Goal: Information Seeking & Learning: Learn about a topic

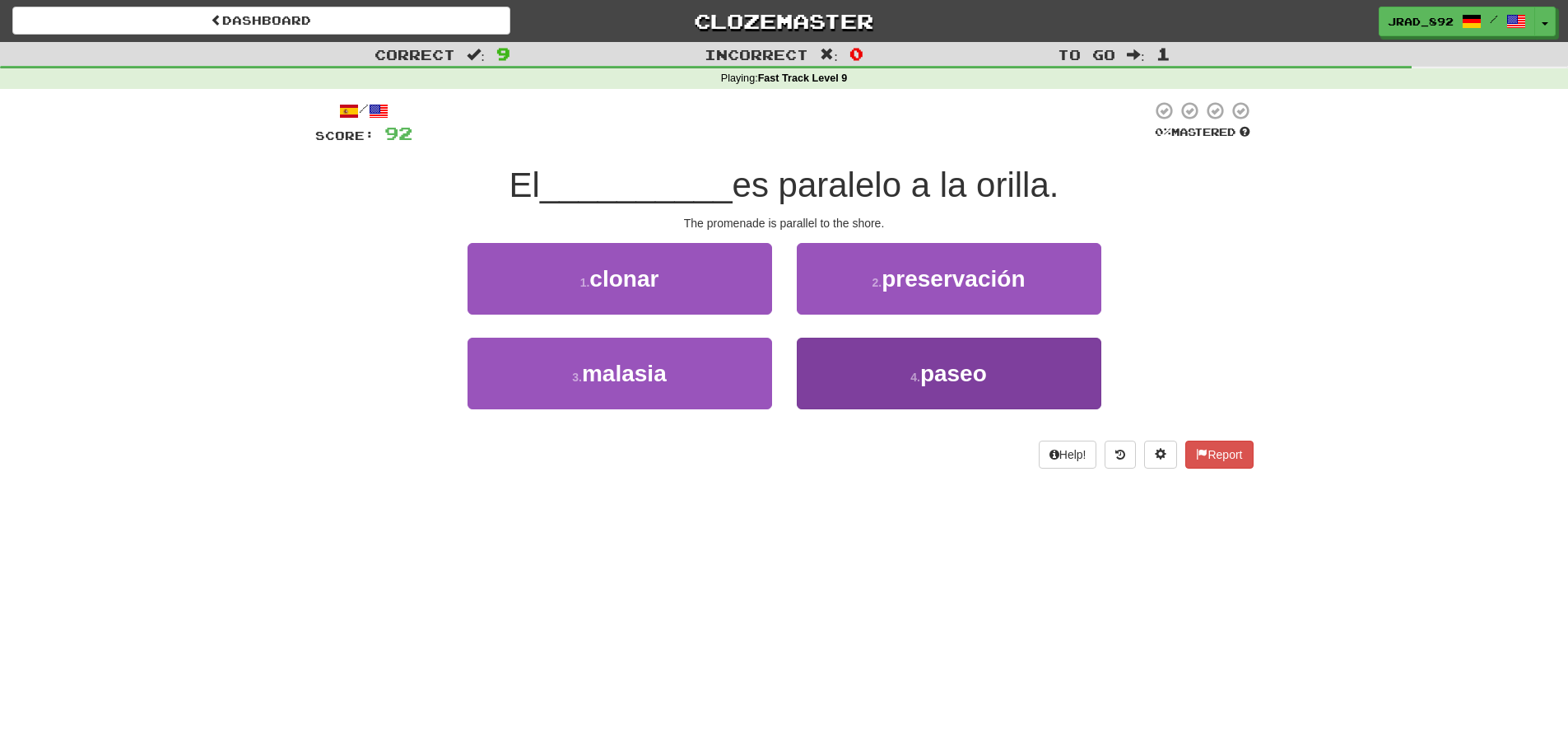
click at [880, 350] on button "4 . paseo" at bounding box center [949, 373] width 305 height 71
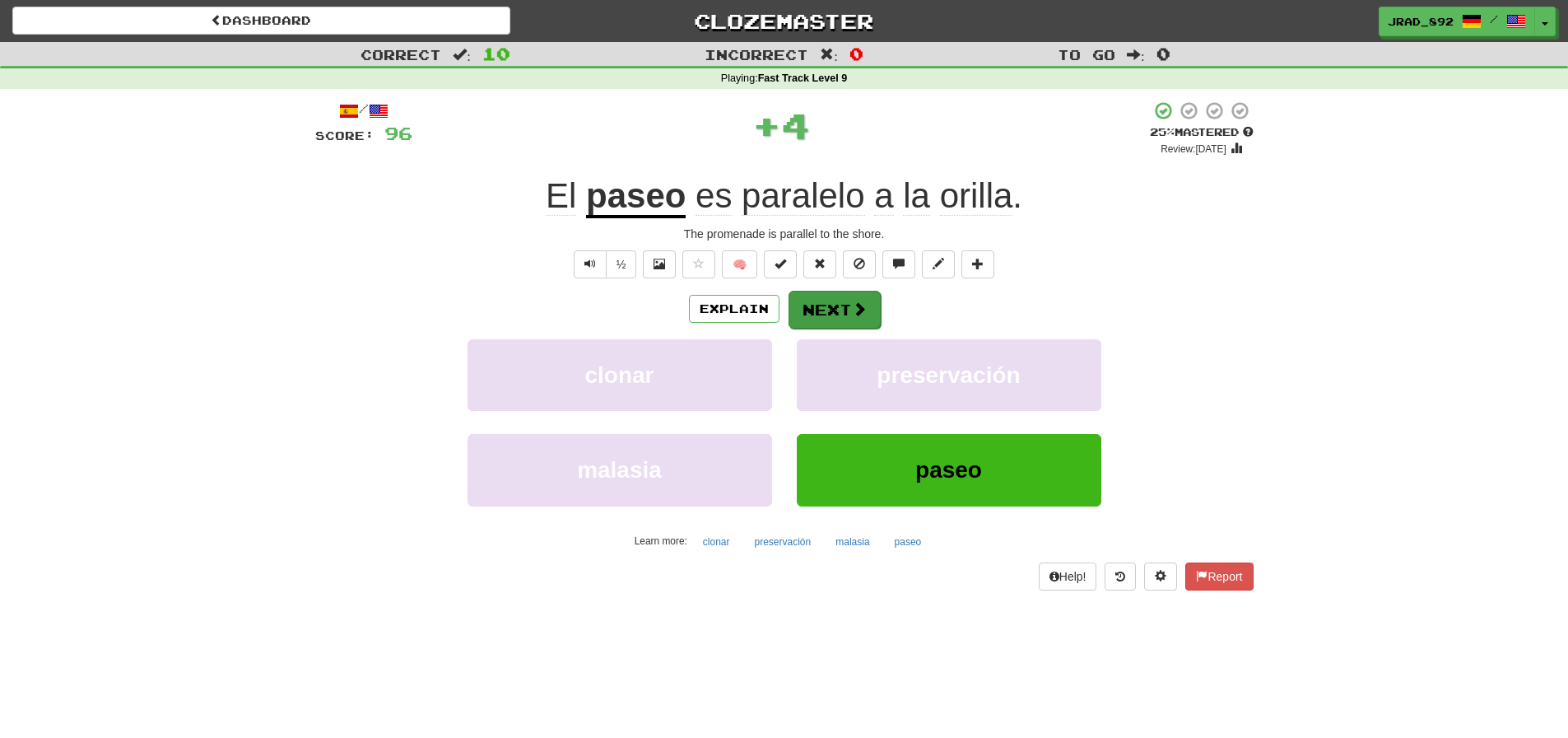
click at [831, 300] on button "Next" at bounding box center [834, 309] width 92 height 37
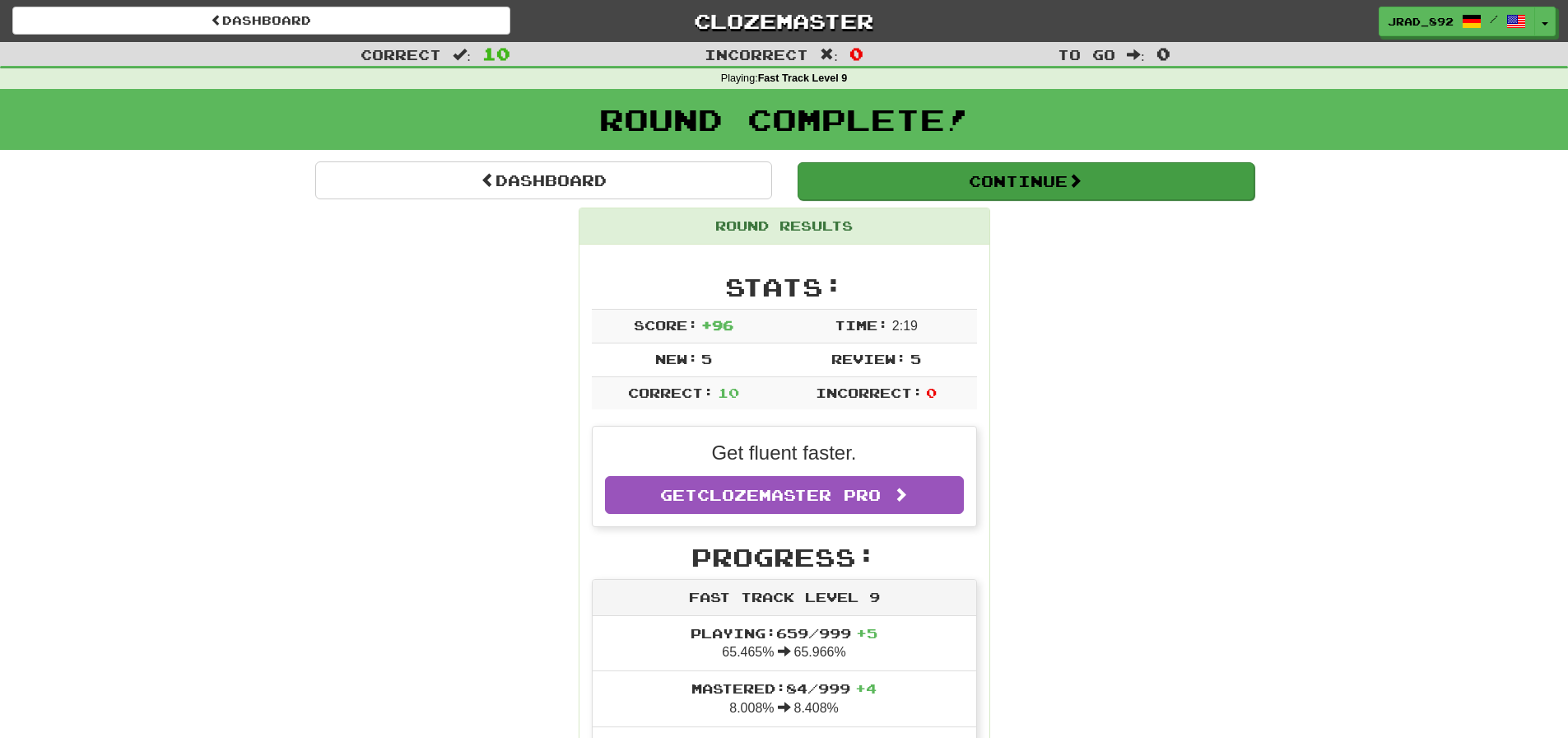
click at [987, 182] on button "Continue" at bounding box center [1025, 181] width 457 height 37
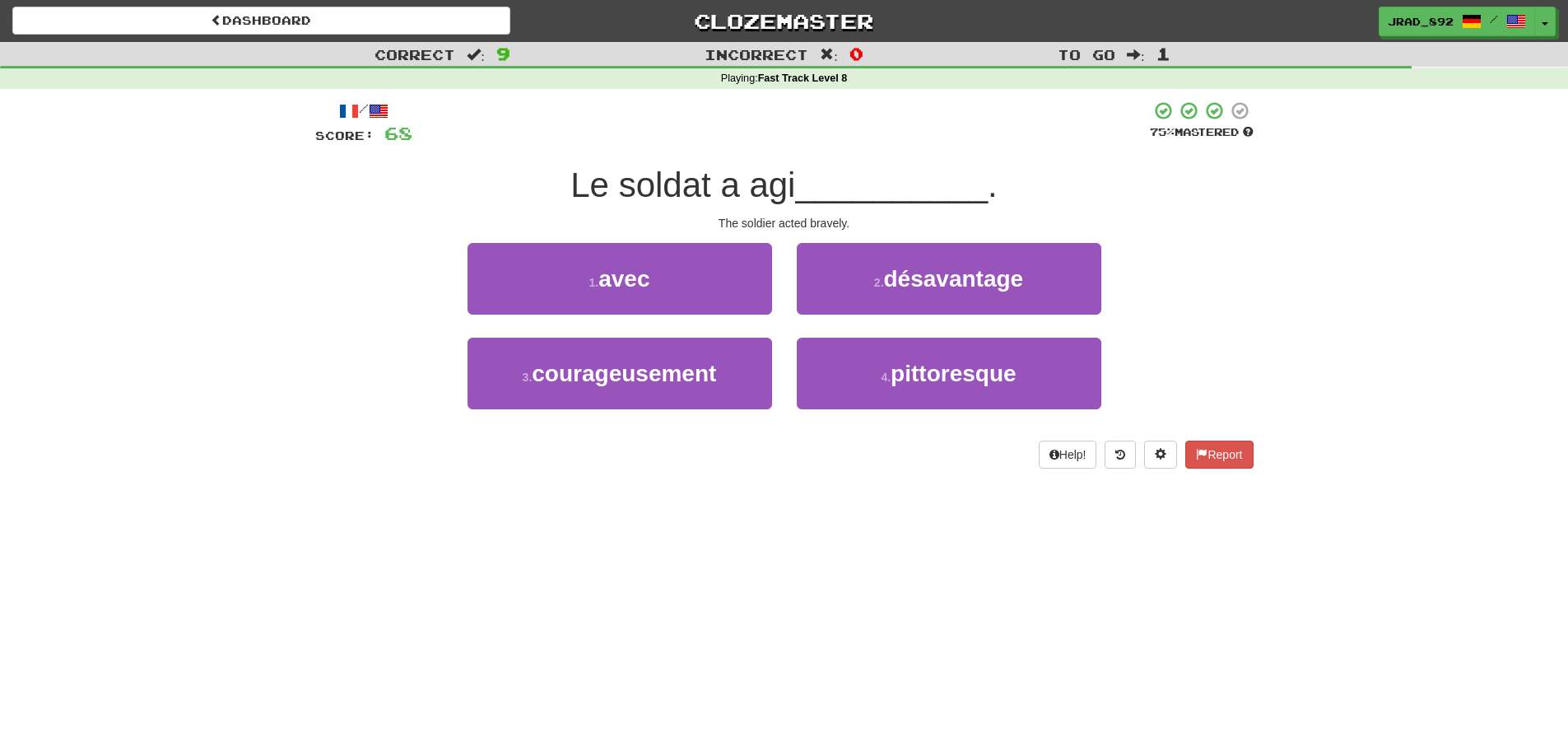
drag, startPoint x: 690, startPoint y: 384, endPoint x: 786, endPoint y: 373, distance: 96.6
click at [690, 384] on button "3 . courageusement" at bounding box center [620, 373] width 305 height 71
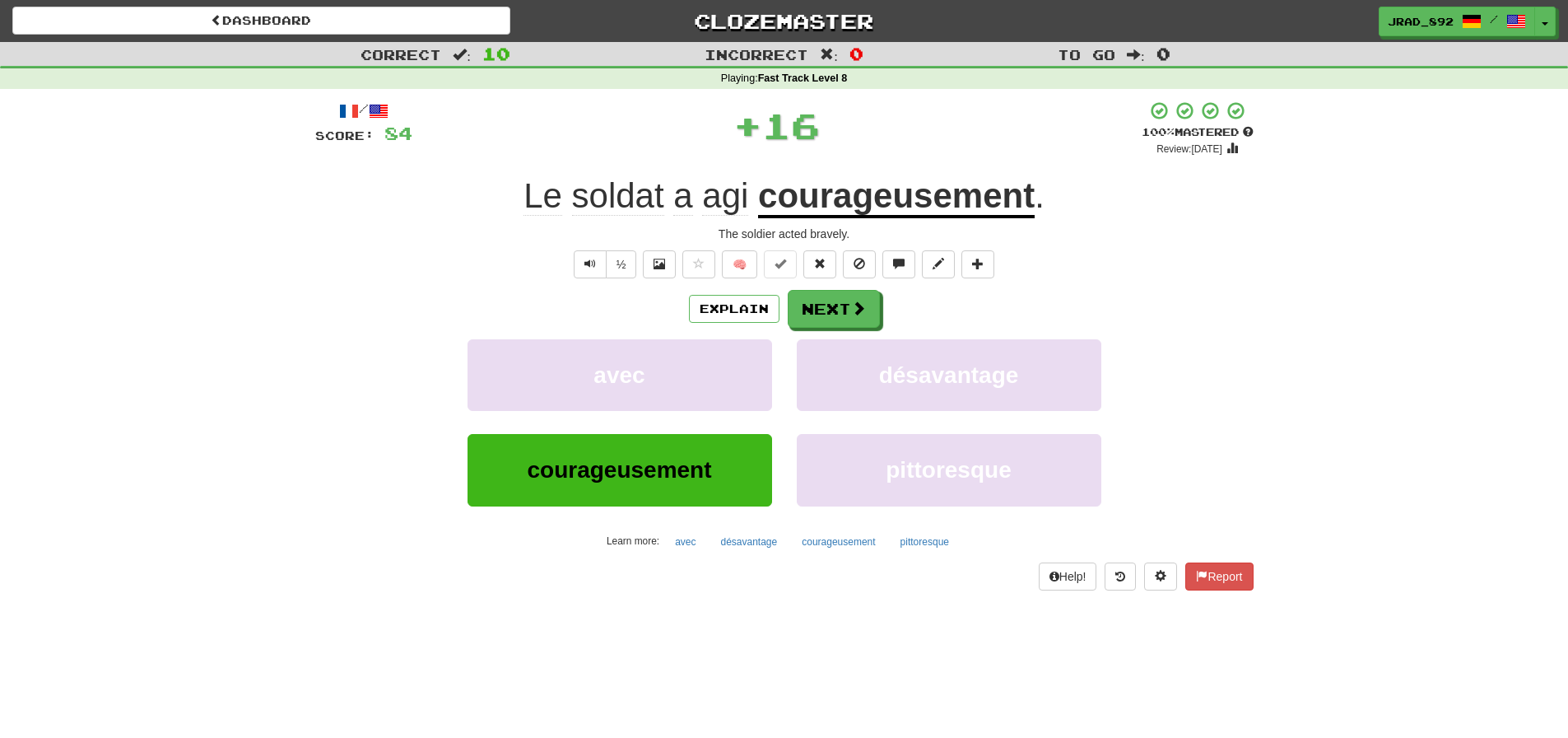
click at [846, 327] on div "Explain Next avec désavantage courageusement pittoresque Learn more: avec désav…" at bounding box center [784, 422] width 938 height 264
click at [853, 306] on span at bounding box center [859, 308] width 15 height 15
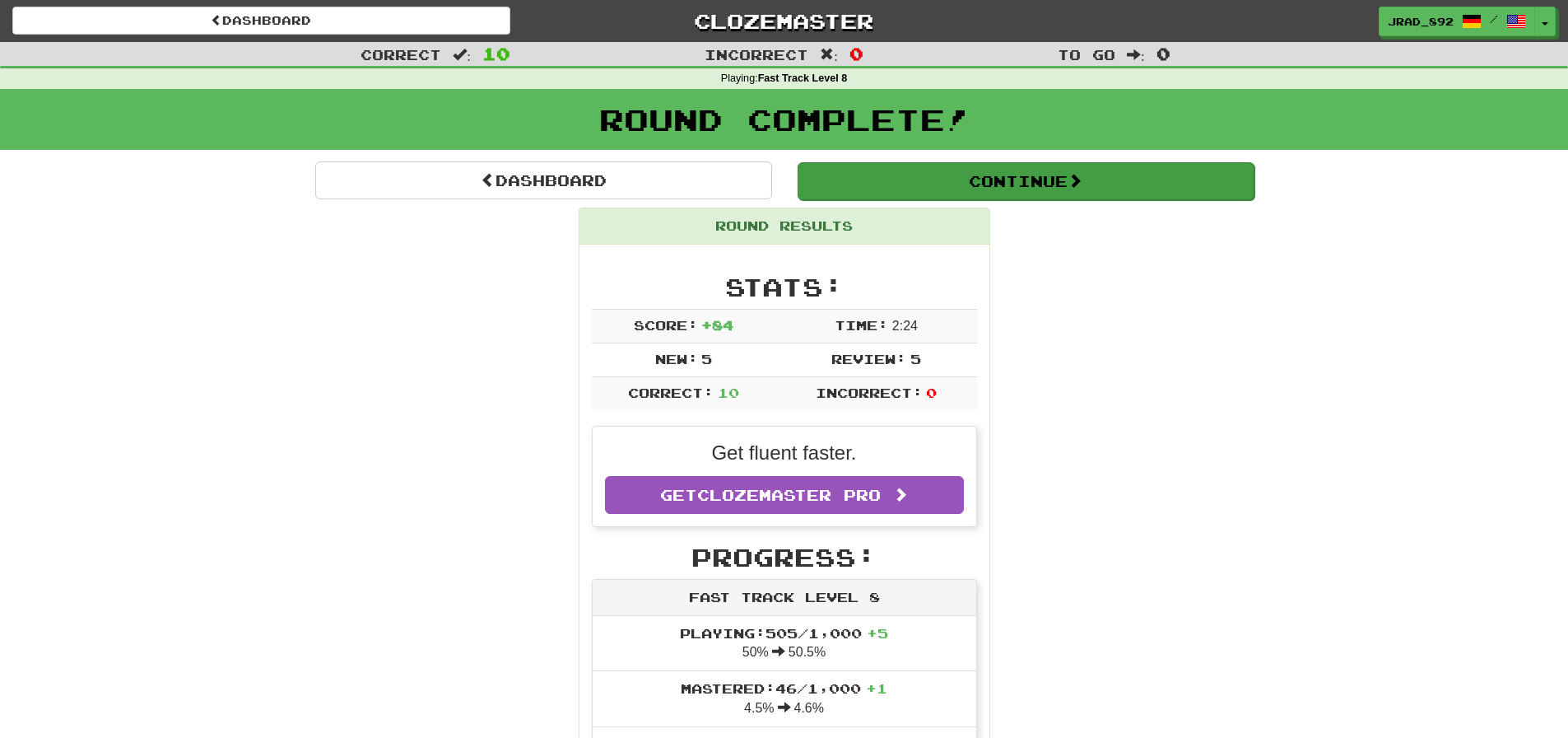
click at [1003, 164] on button "Continue" at bounding box center [1025, 181] width 457 height 37
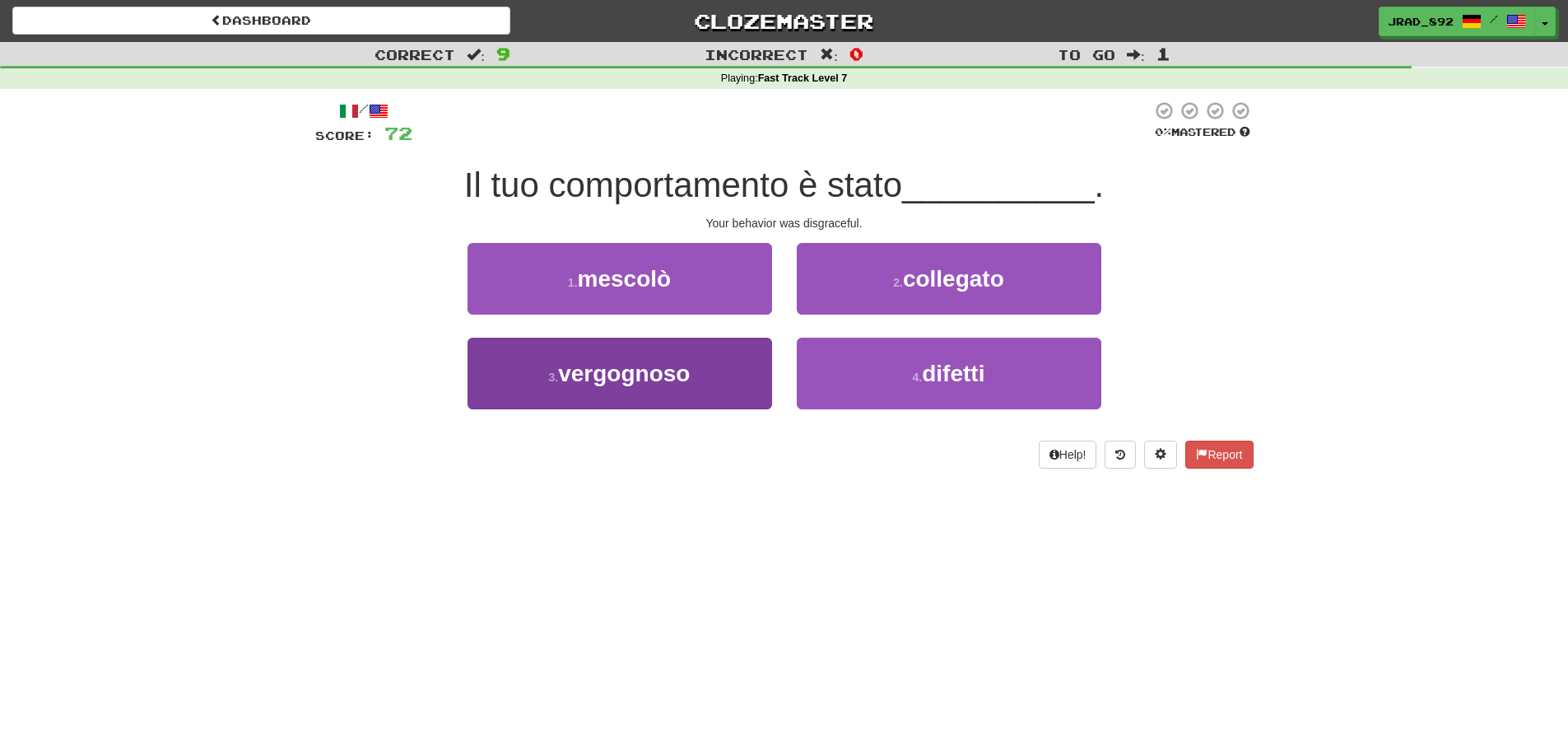
click at [688, 373] on span "vergognoso" at bounding box center [624, 373] width 132 height 26
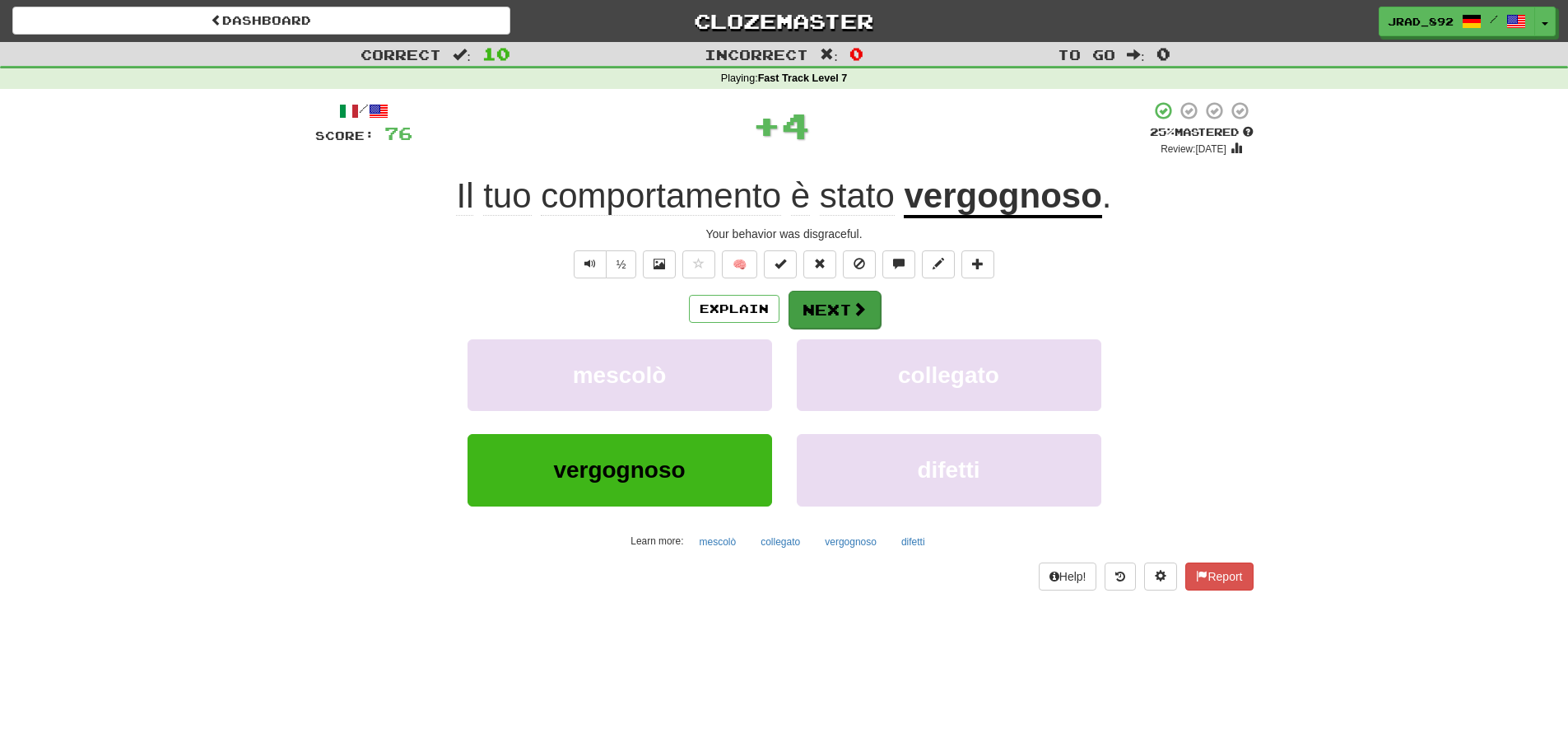
click at [857, 312] on span at bounding box center [859, 308] width 15 height 15
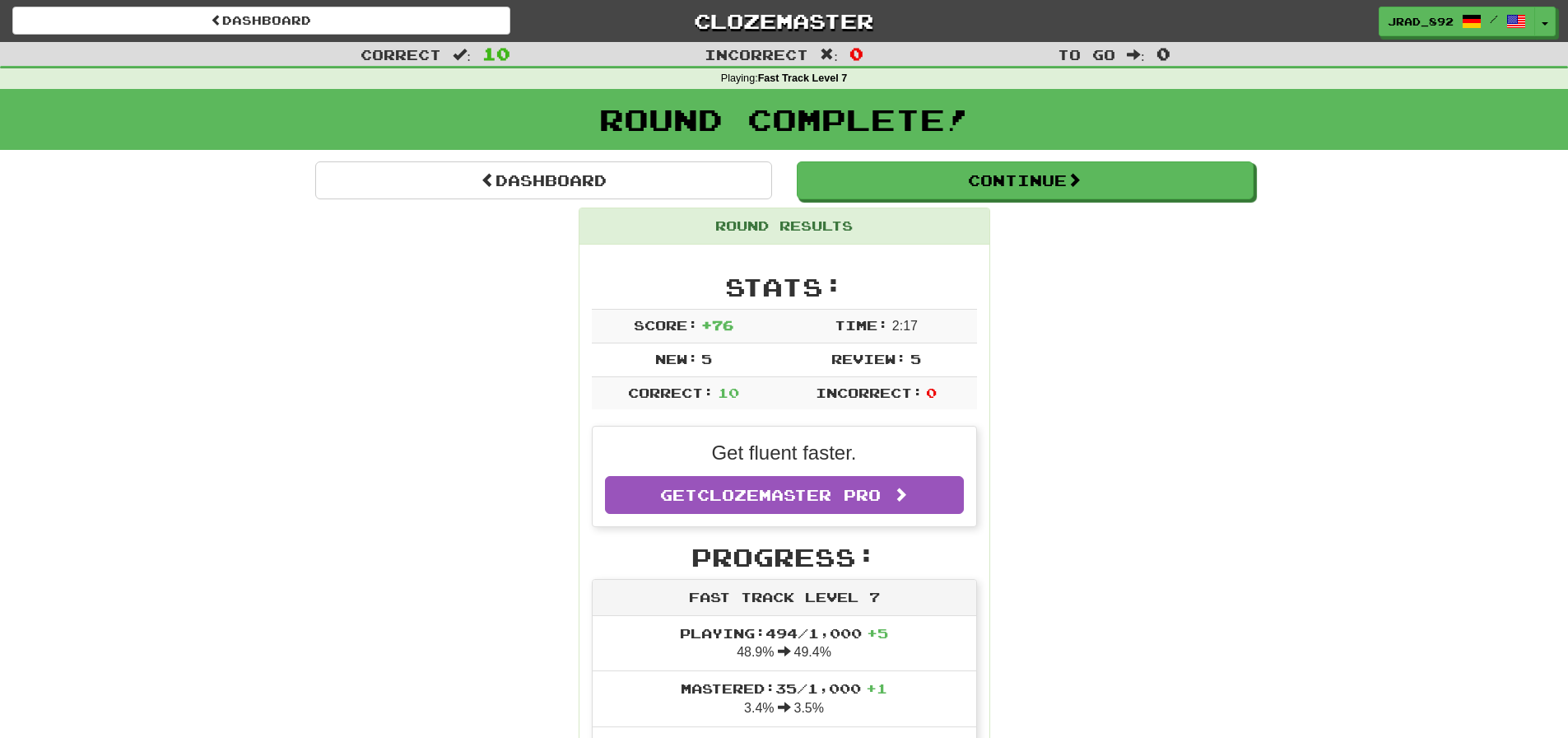
click at [992, 185] on button "Continue" at bounding box center [1025, 180] width 457 height 37
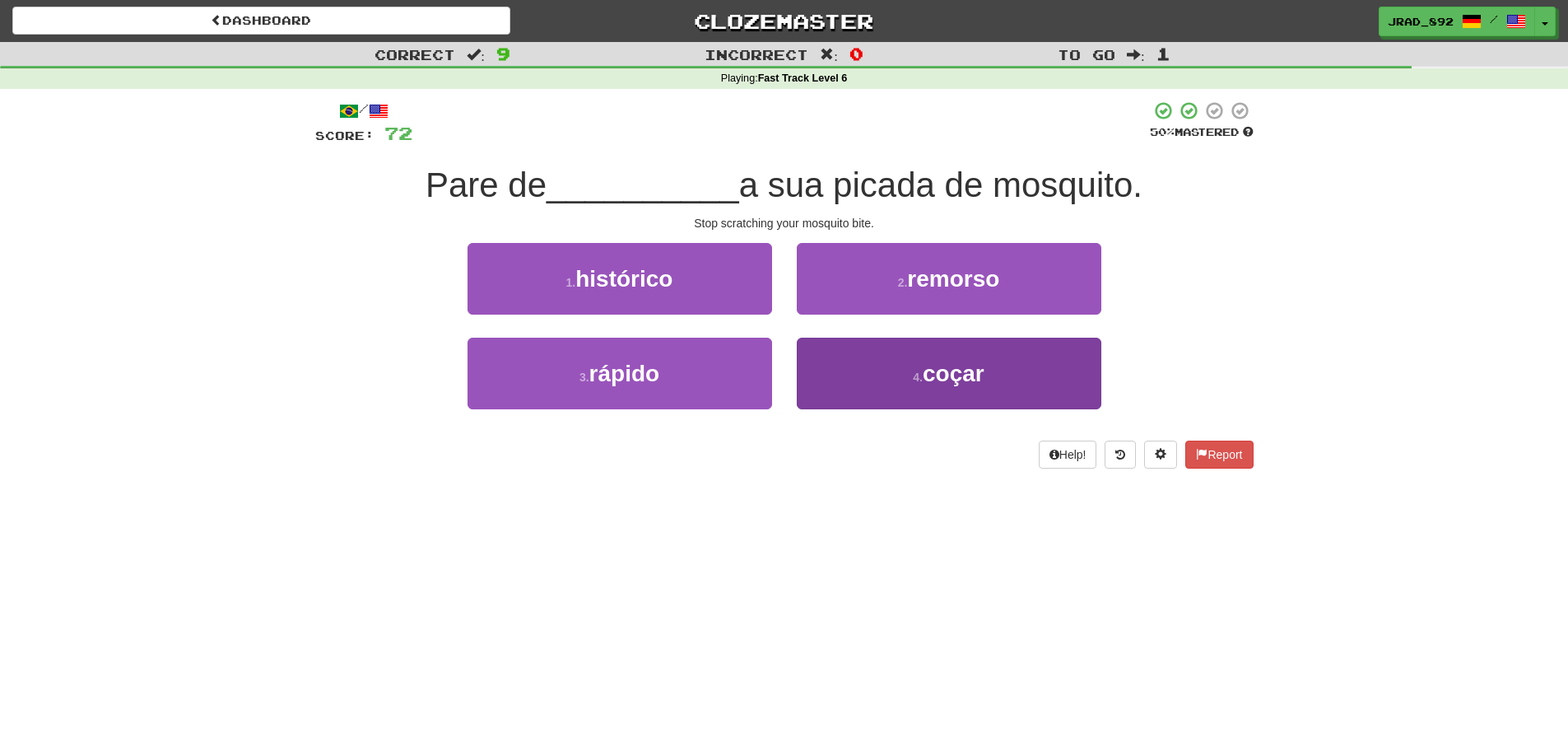
click at [902, 372] on button "4 . coçar" at bounding box center [949, 373] width 305 height 71
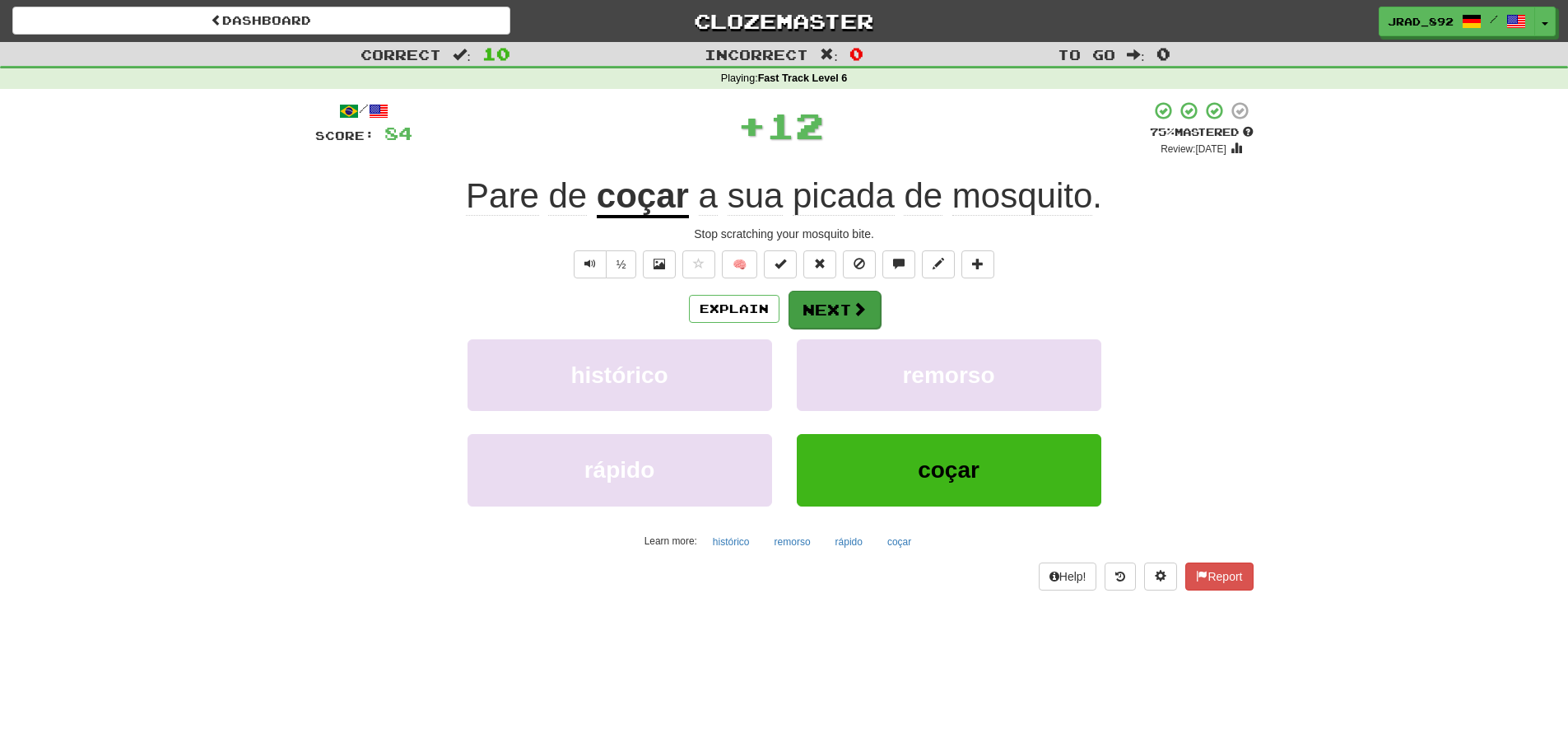
click at [856, 310] on span at bounding box center [859, 308] width 15 height 15
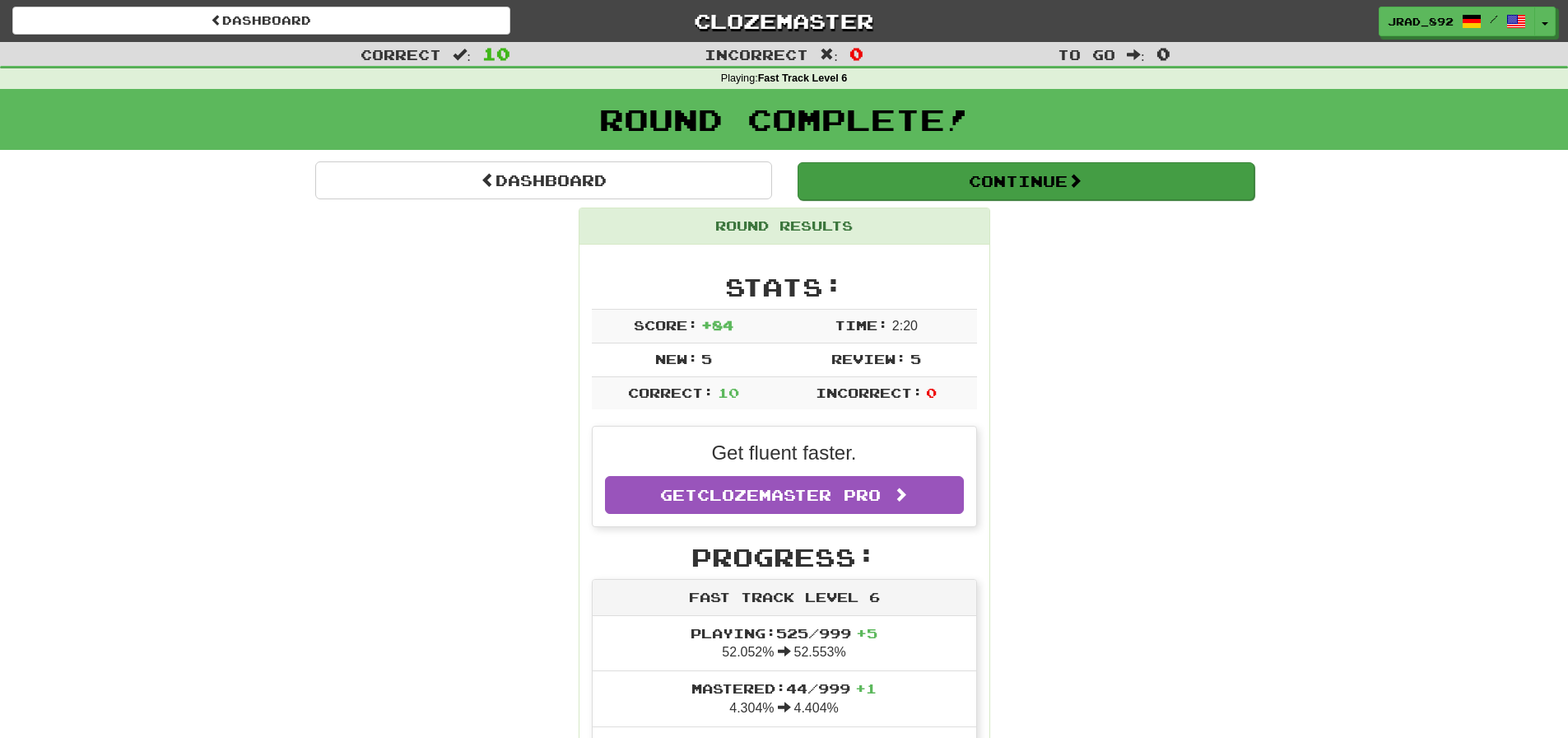
click at [972, 177] on button "Continue" at bounding box center [1025, 181] width 457 height 37
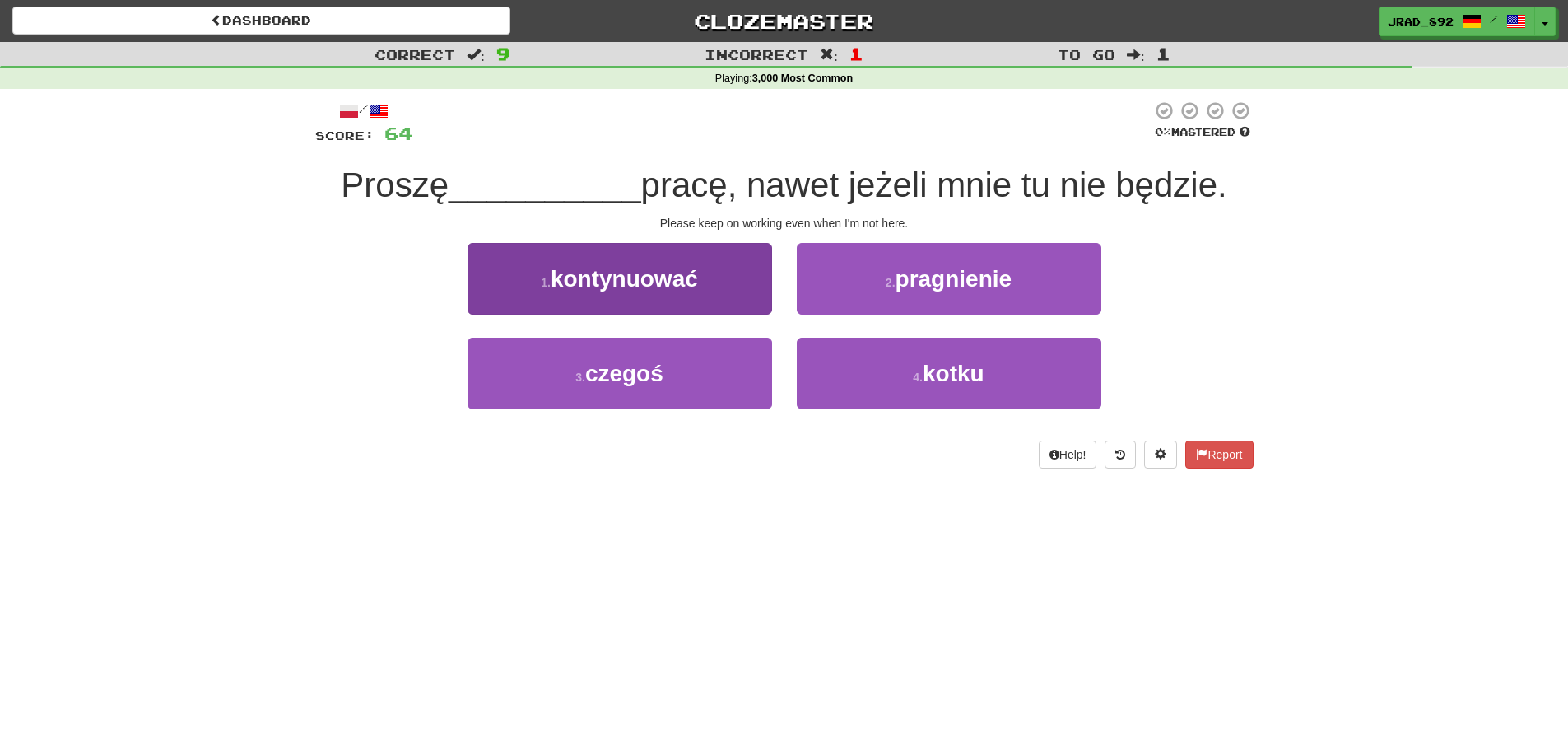
click at [700, 298] on button "1 . kontynuować" at bounding box center [620, 278] width 305 height 71
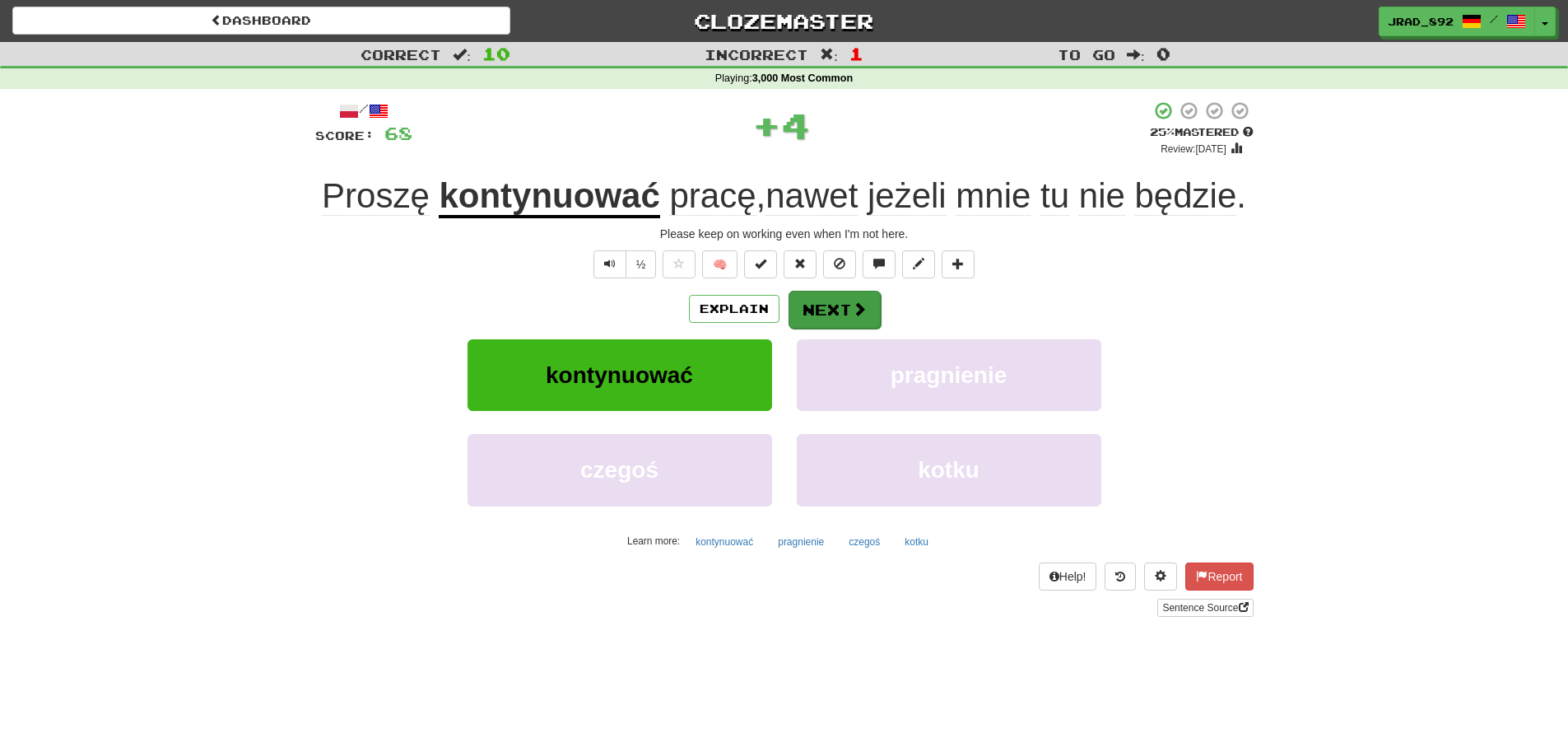
click at [835, 310] on button "Next" at bounding box center [834, 309] width 92 height 37
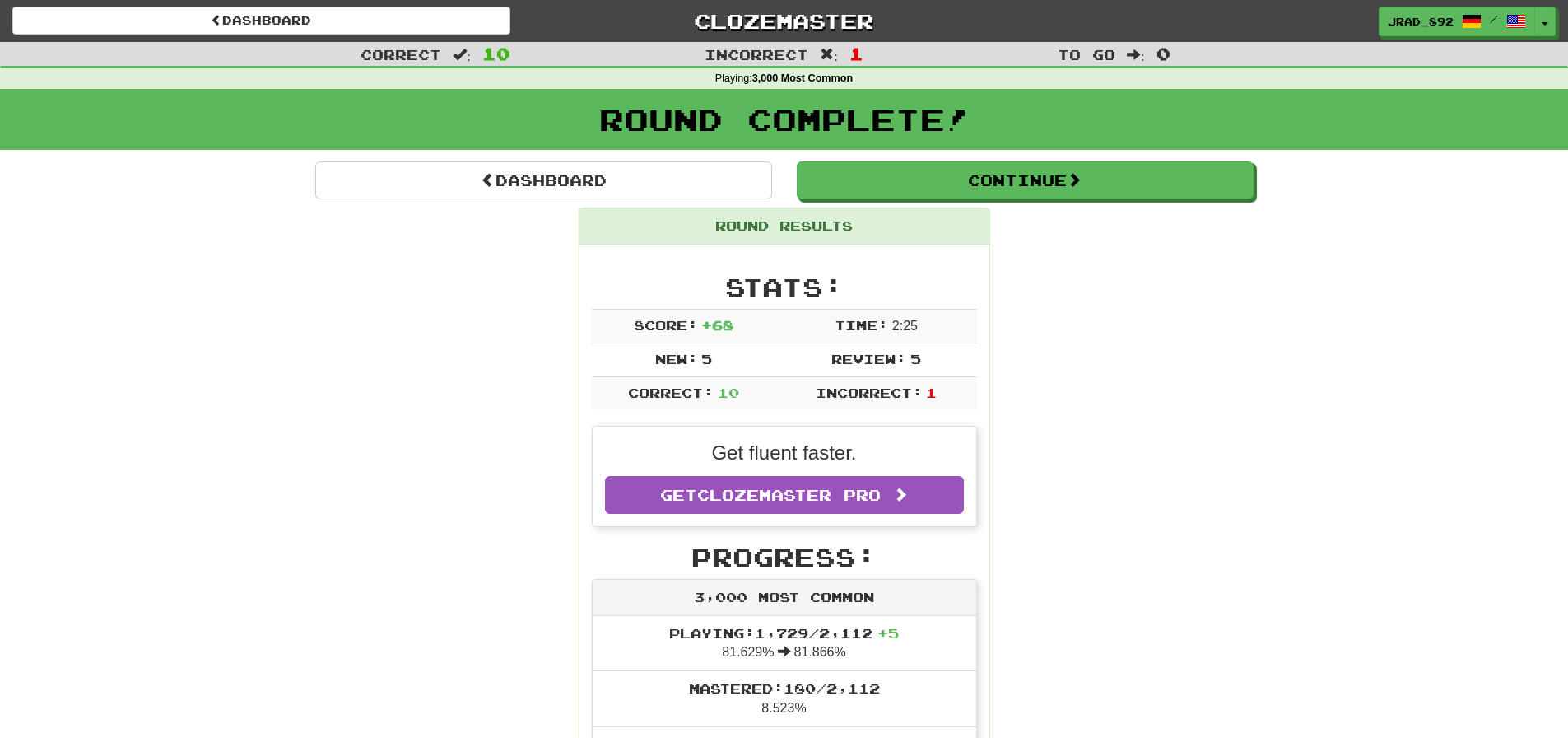
click at [991, 184] on button "Continue" at bounding box center [1025, 180] width 457 height 37
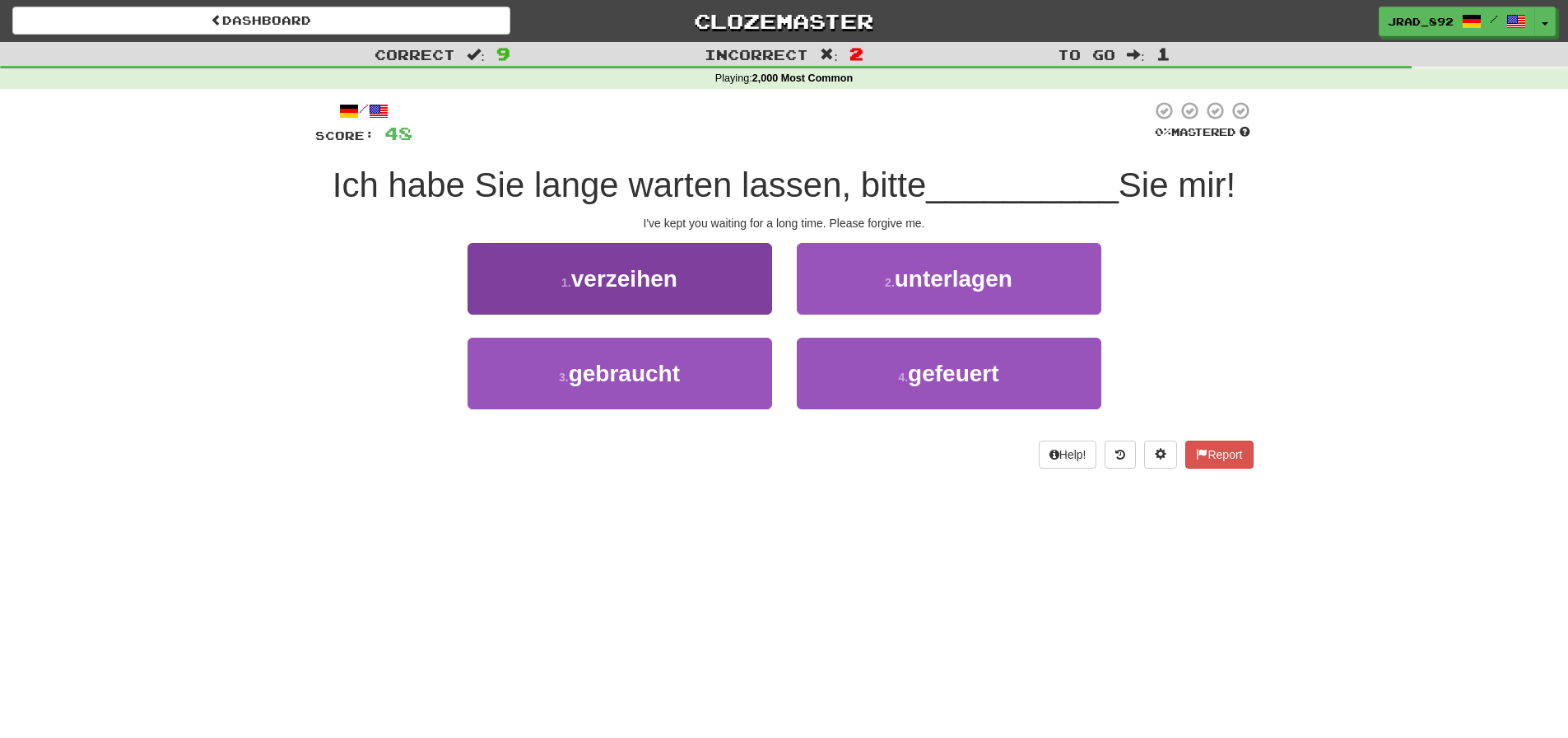
click at [706, 299] on button "1 . verzeihen" at bounding box center [620, 278] width 305 height 71
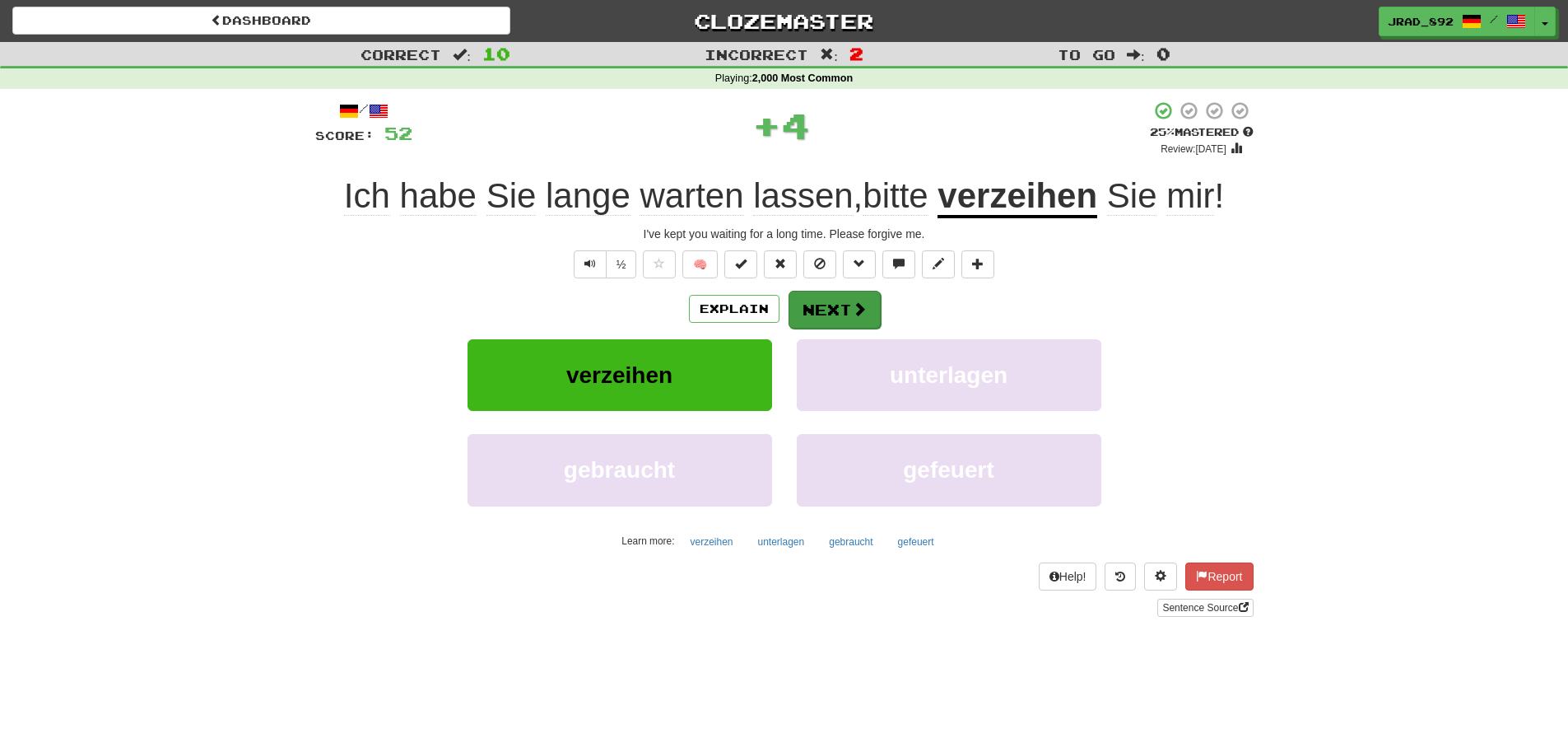
click at [843, 304] on button "Next" at bounding box center [834, 309] width 92 height 37
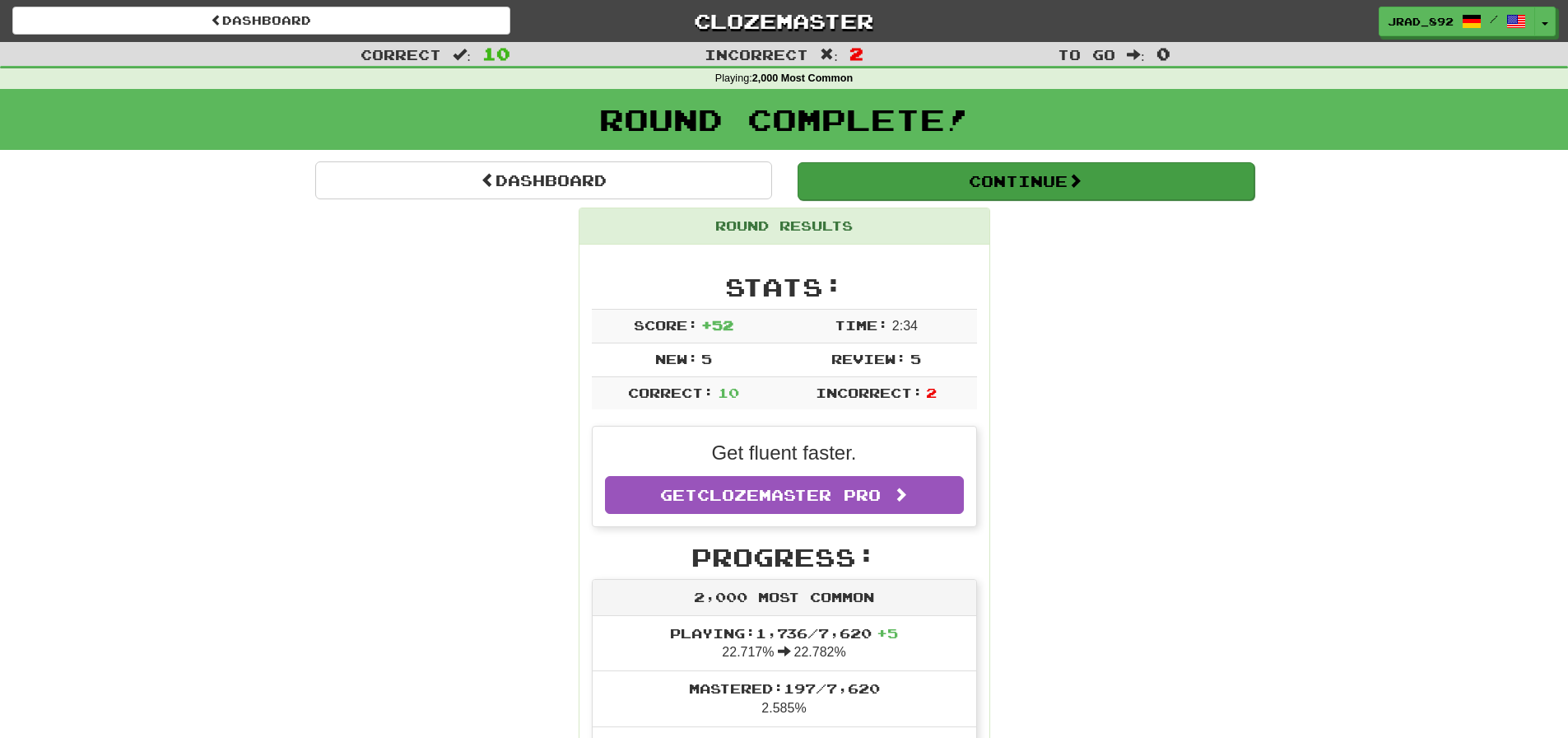
click at [996, 177] on button "Continue" at bounding box center [1025, 181] width 457 height 37
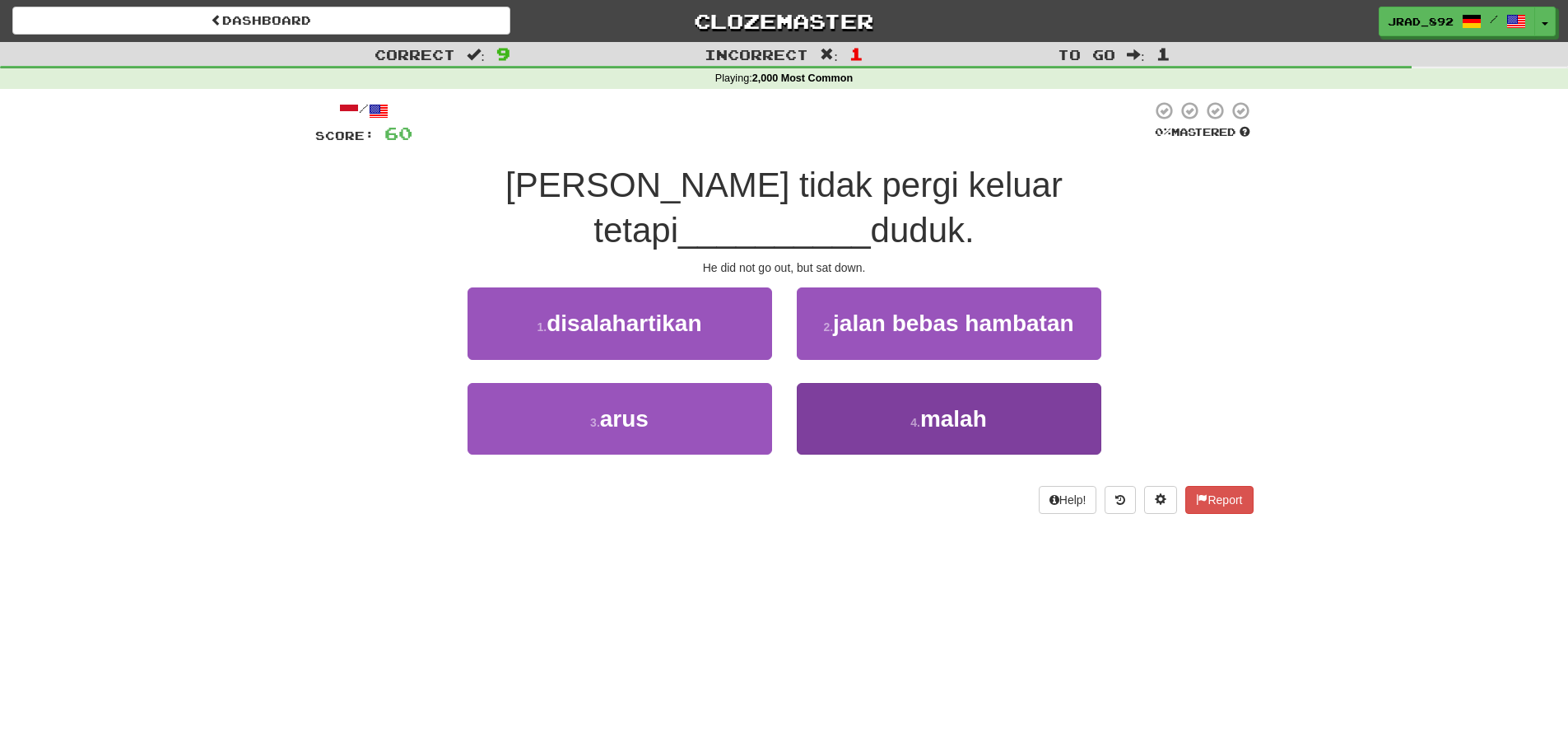
click at [882, 382] on button "4 . malah" at bounding box center [949, 418] width 305 height 71
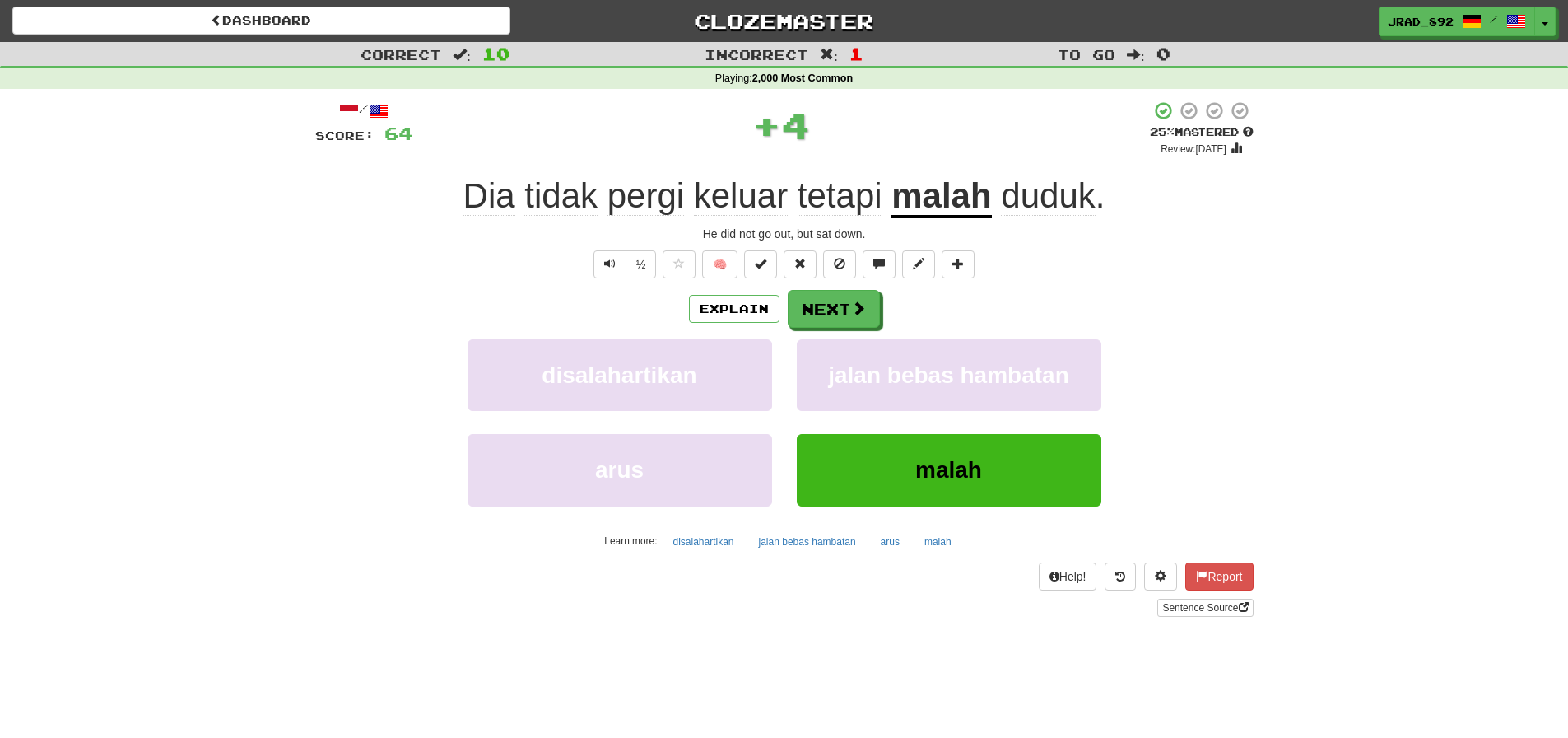
drag, startPoint x: 857, startPoint y: 314, endPoint x: 888, endPoint y: 278, distance: 47.5
click at [857, 313] on span at bounding box center [858, 308] width 15 height 15
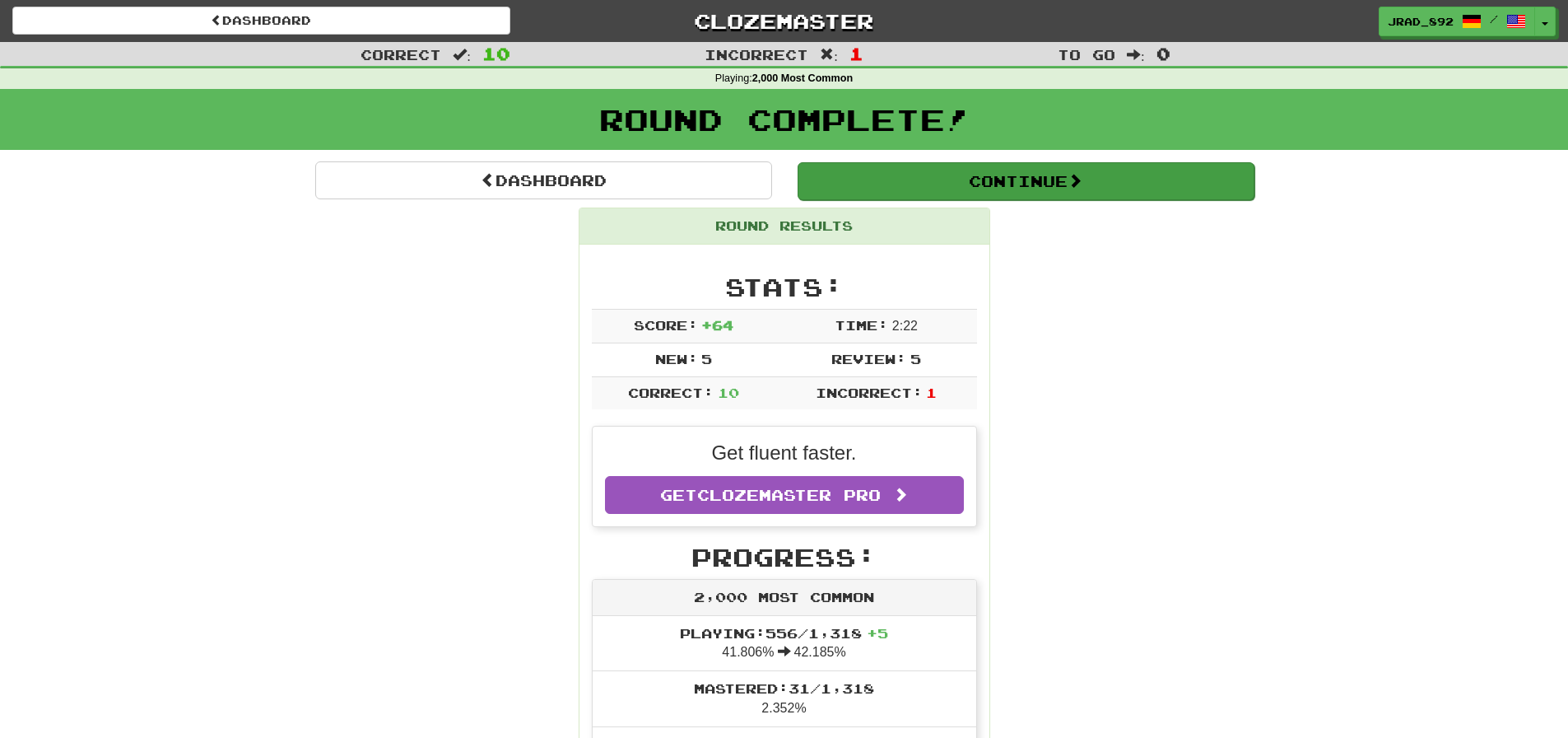
drag, startPoint x: 1005, startPoint y: 159, endPoint x: 1003, endPoint y: 168, distance: 9.2
click at [1000, 175] on button "Continue" at bounding box center [1025, 181] width 457 height 37
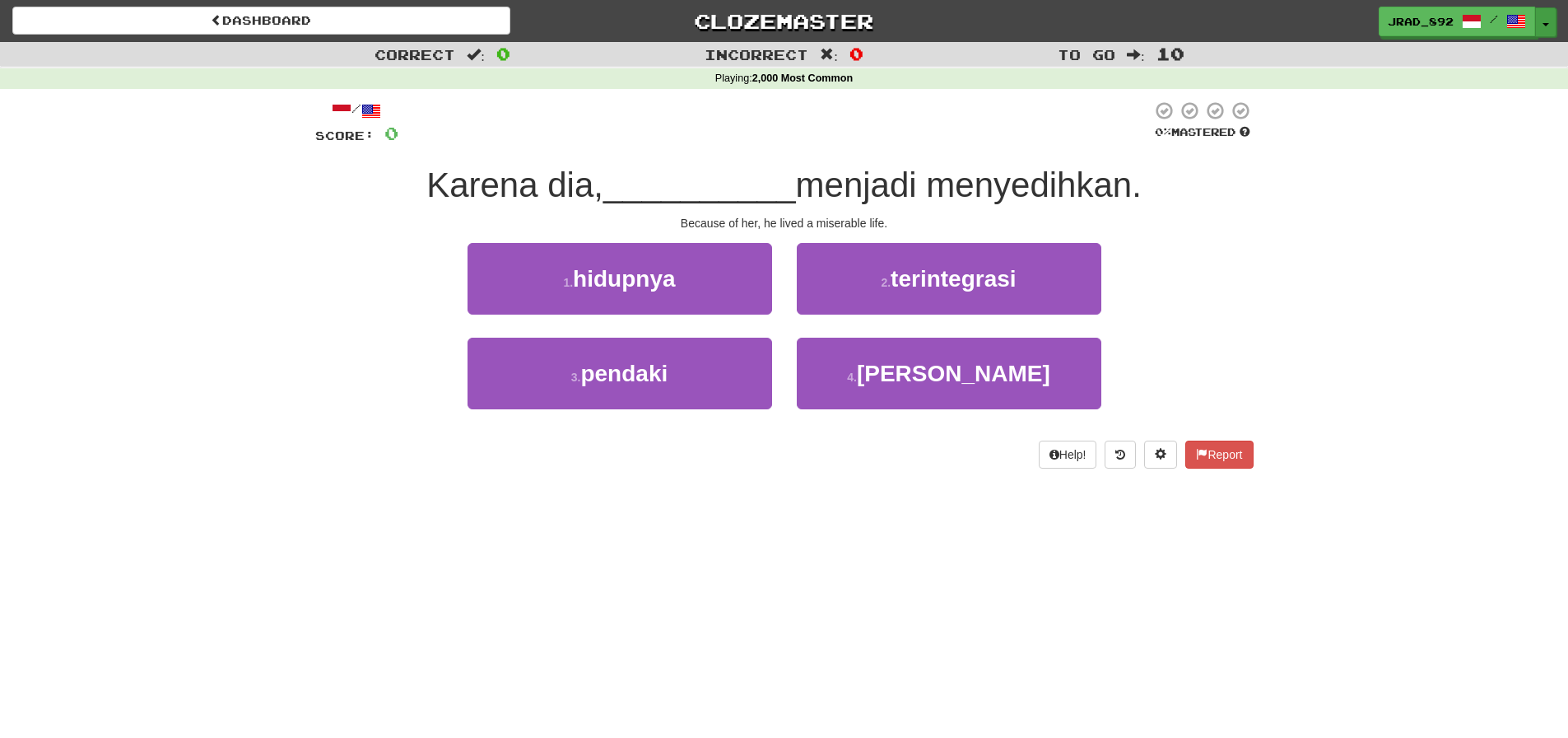
click at [1548, 22] on button "Toggle Dropdown" at bounding box center [1546, 21] width 21 height 29
